Goal: Communication & Community: Share content

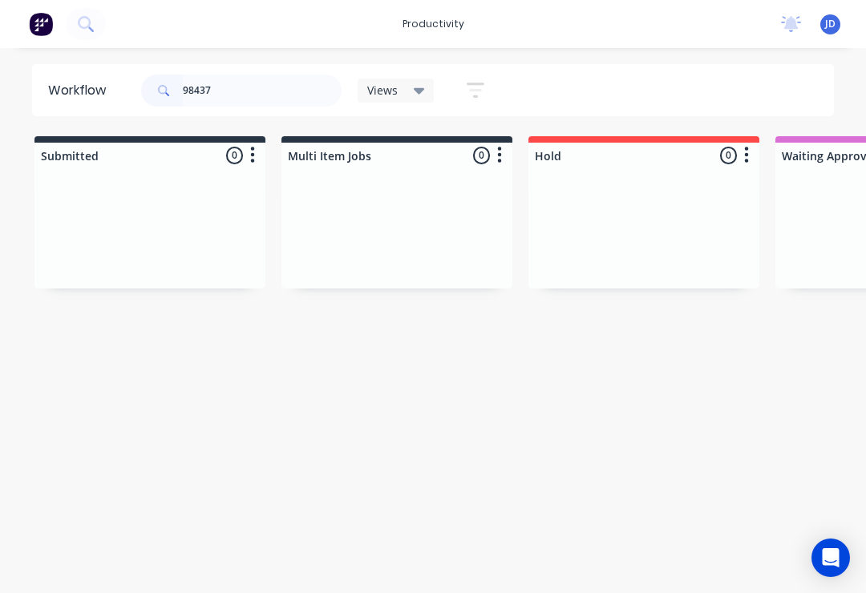
type input "98437"
click at [264, 218] on div at bounding box center [149, 228] width 231 height 120
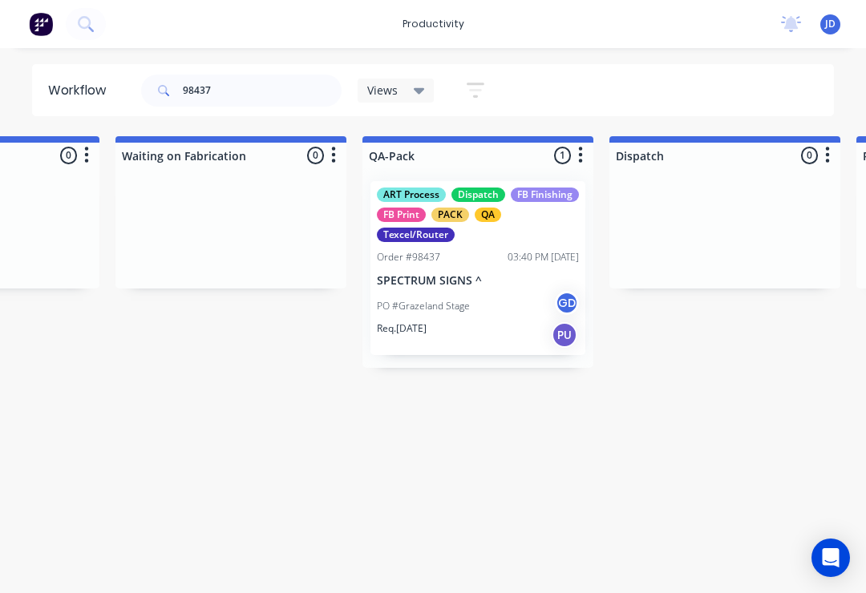
scroll to position [0, 3926]
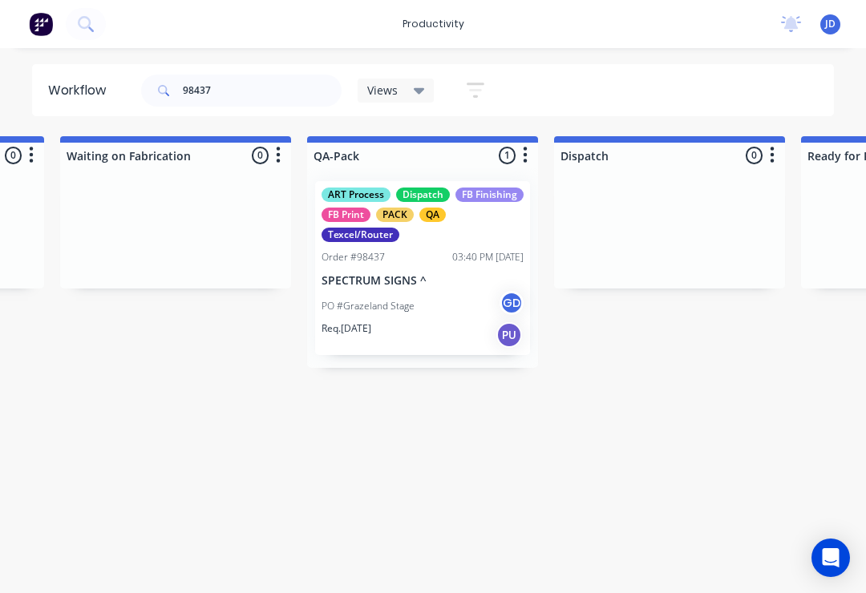
click at [432, 293] on div "PO #Grazeland Stage GD" at bounding box center [423, 306] width 202 height 30
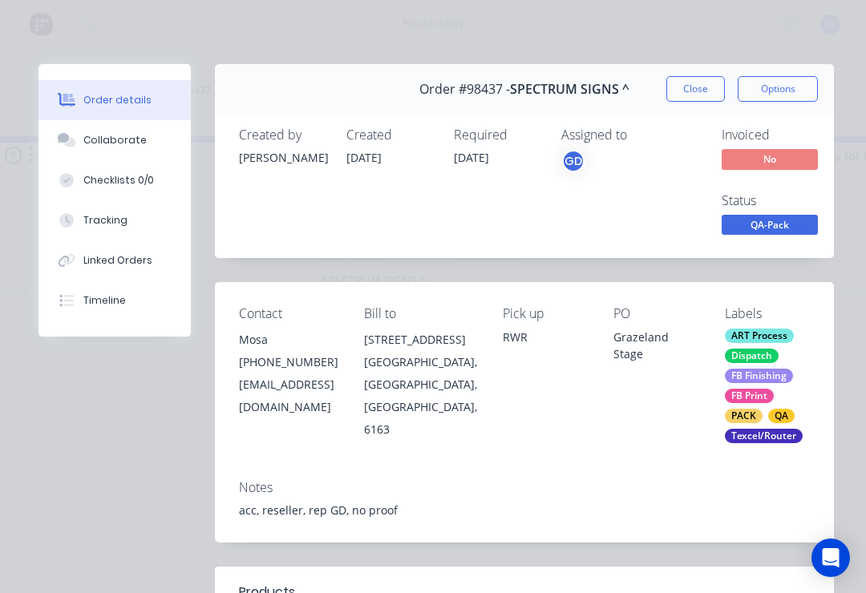
click at [121, 135] on div "Collaborate" at bounding box center [114, 140] width 63 height 14
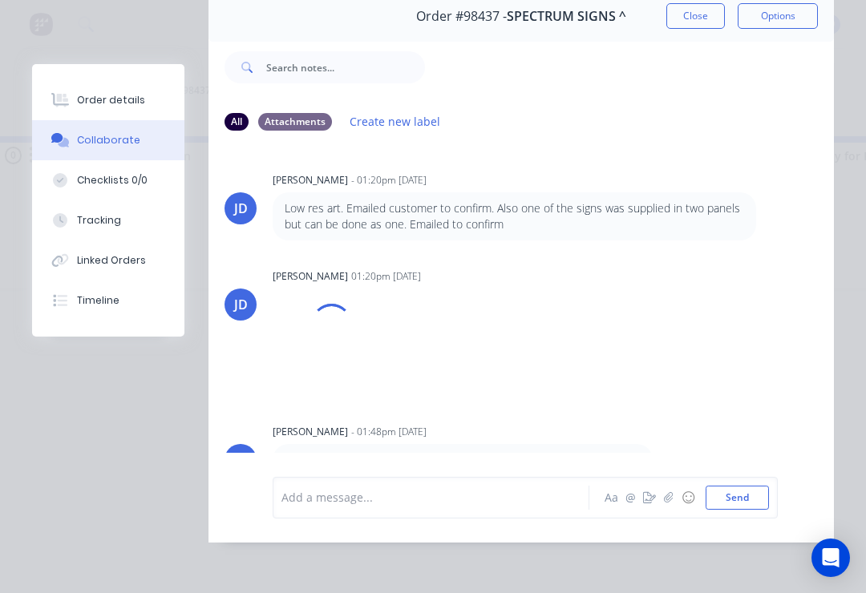
scroll to position [97, 0]
click at [672, 498] on icon "button" at bounding box center [669, 497] width 10 height 11
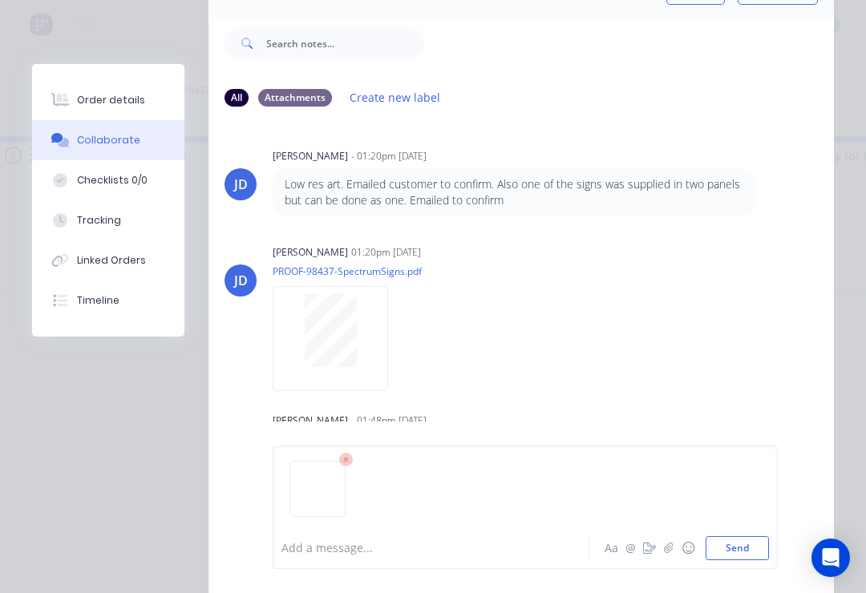
click at [765, 548] on button "Send" at bounding box center [737, 548] width 63 height 24
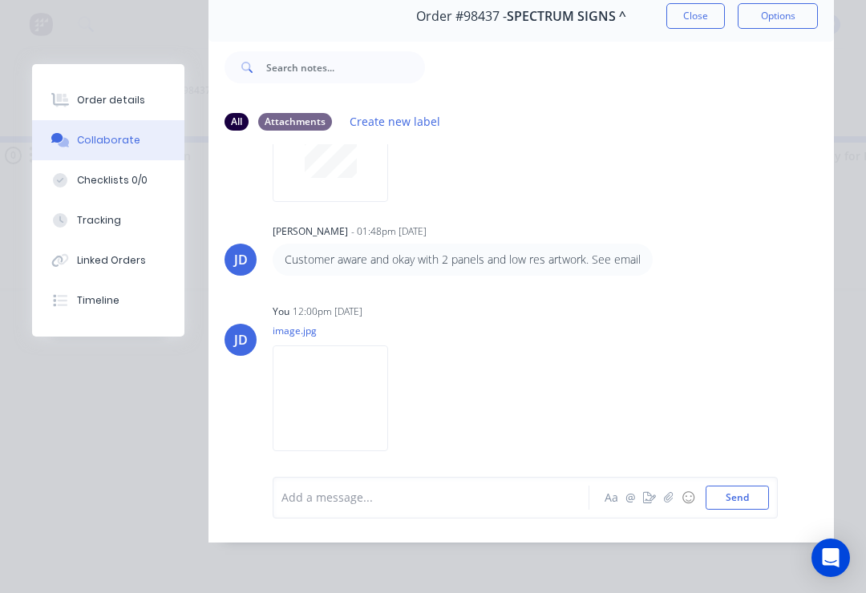
scroll to position [213, 0]
click at [668, 500] on icon "button" at bounding box center [669, 497] width 10 height 11
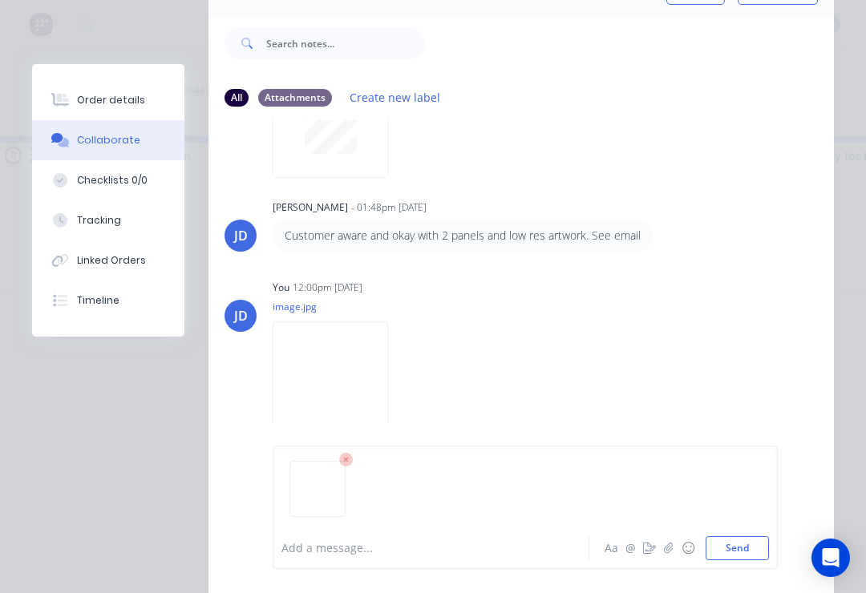
click at [767, 540] on button "Send" at bounding box center [737, 548] width 63 height 24
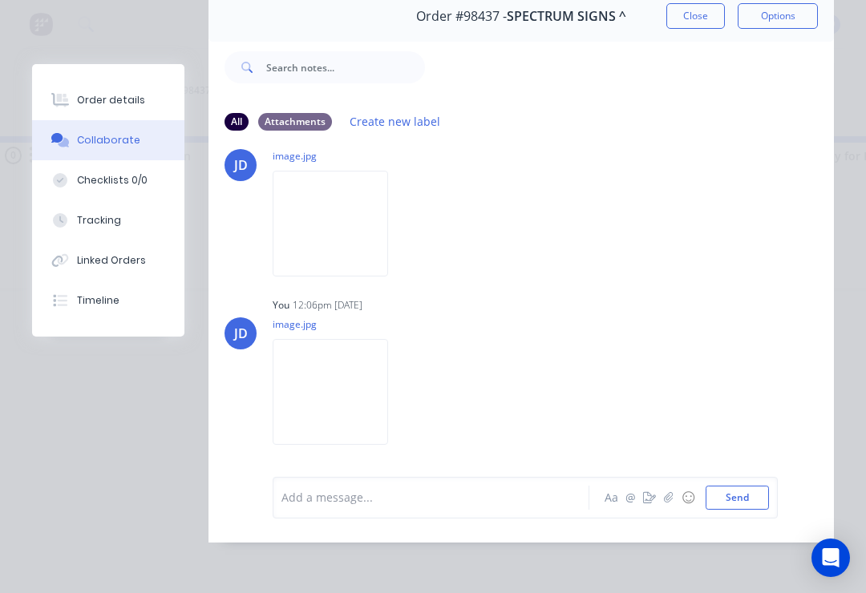
scroll to position [388, 0]
click at [669, 506] on button "button" at bounding box center [668, 497] width 19 height 19
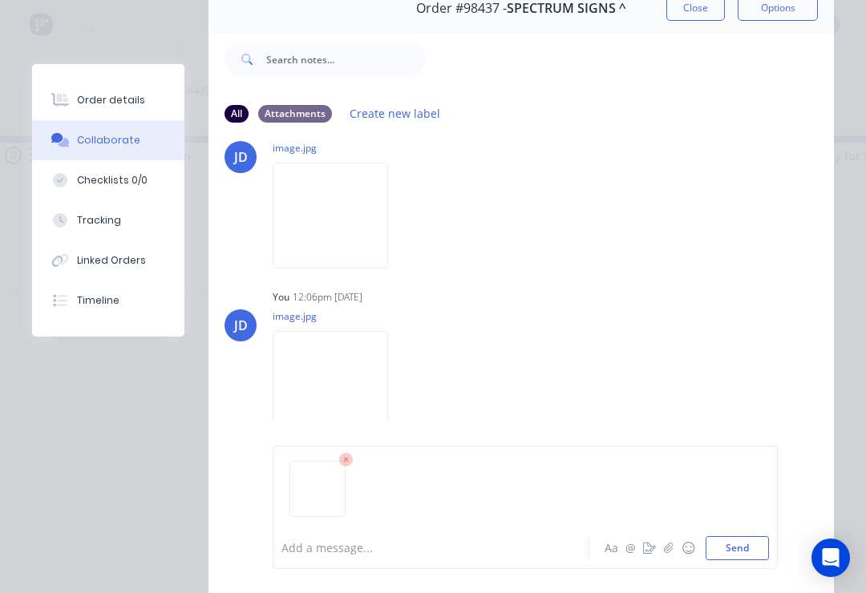
click at [766, 545] on button "Send" at bounding box center [737, 548] width 63 height 24
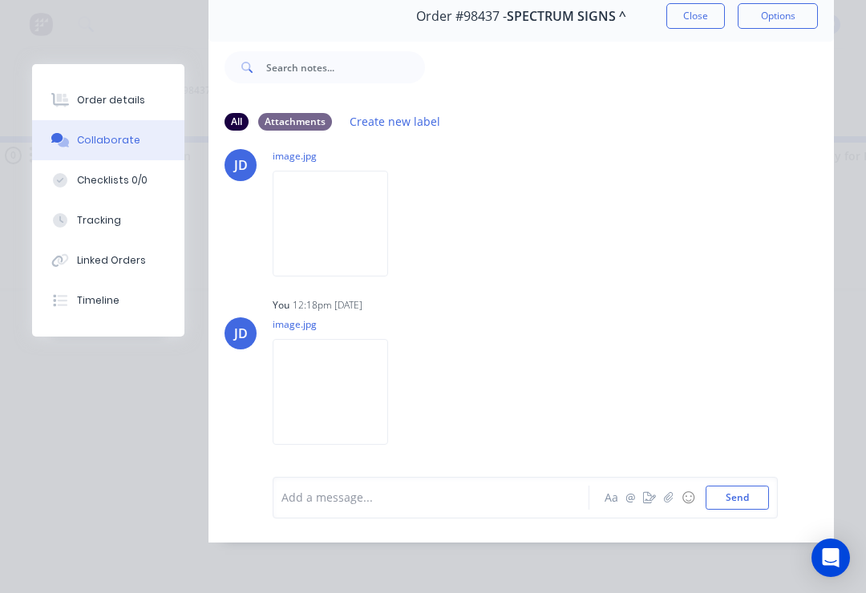
scroll to position [563, 0]
click at [665, 507] on button "button" at bounding box center [668, 497] width 19 height 19
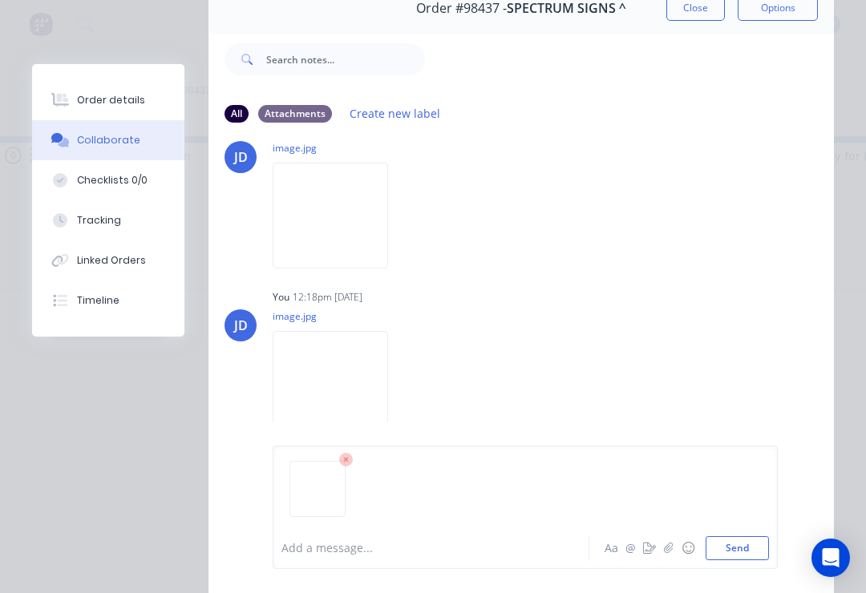
click at [760, 539] on button "Send" at bounding box center [737, 548] width 63 height 24
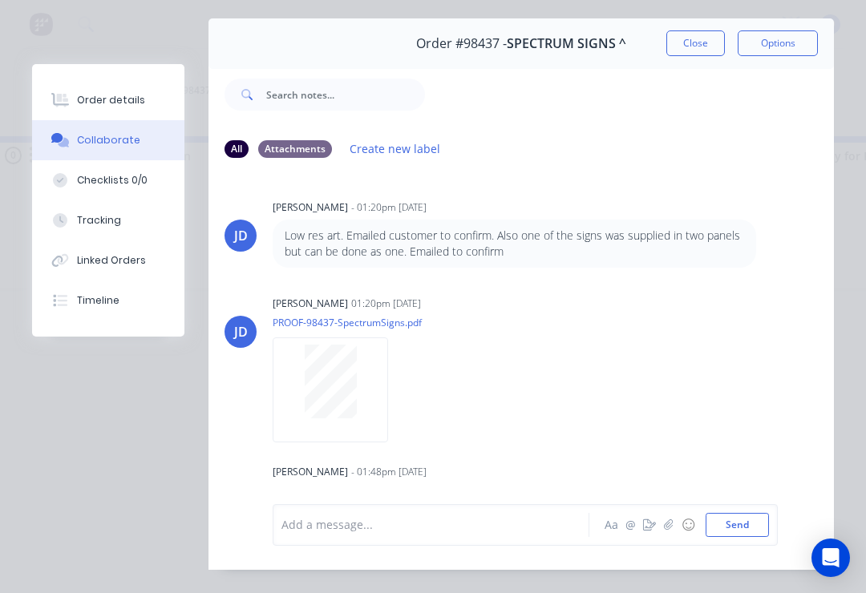
scroll to position [38, 0]
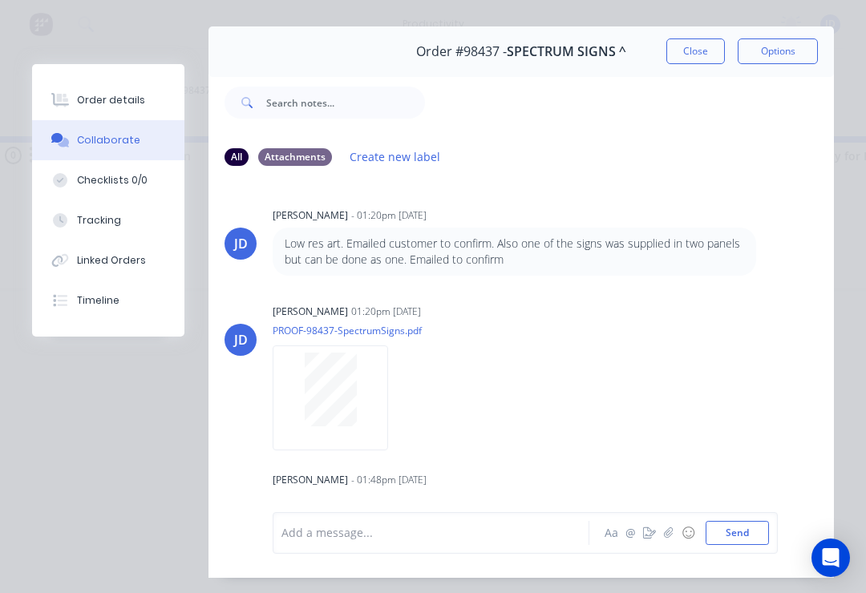
click at [696, 49] on button "Close" at bounding box center [695, 51] width 59 height 26
